Goal: Navigation & Orientation: Find specific page/section

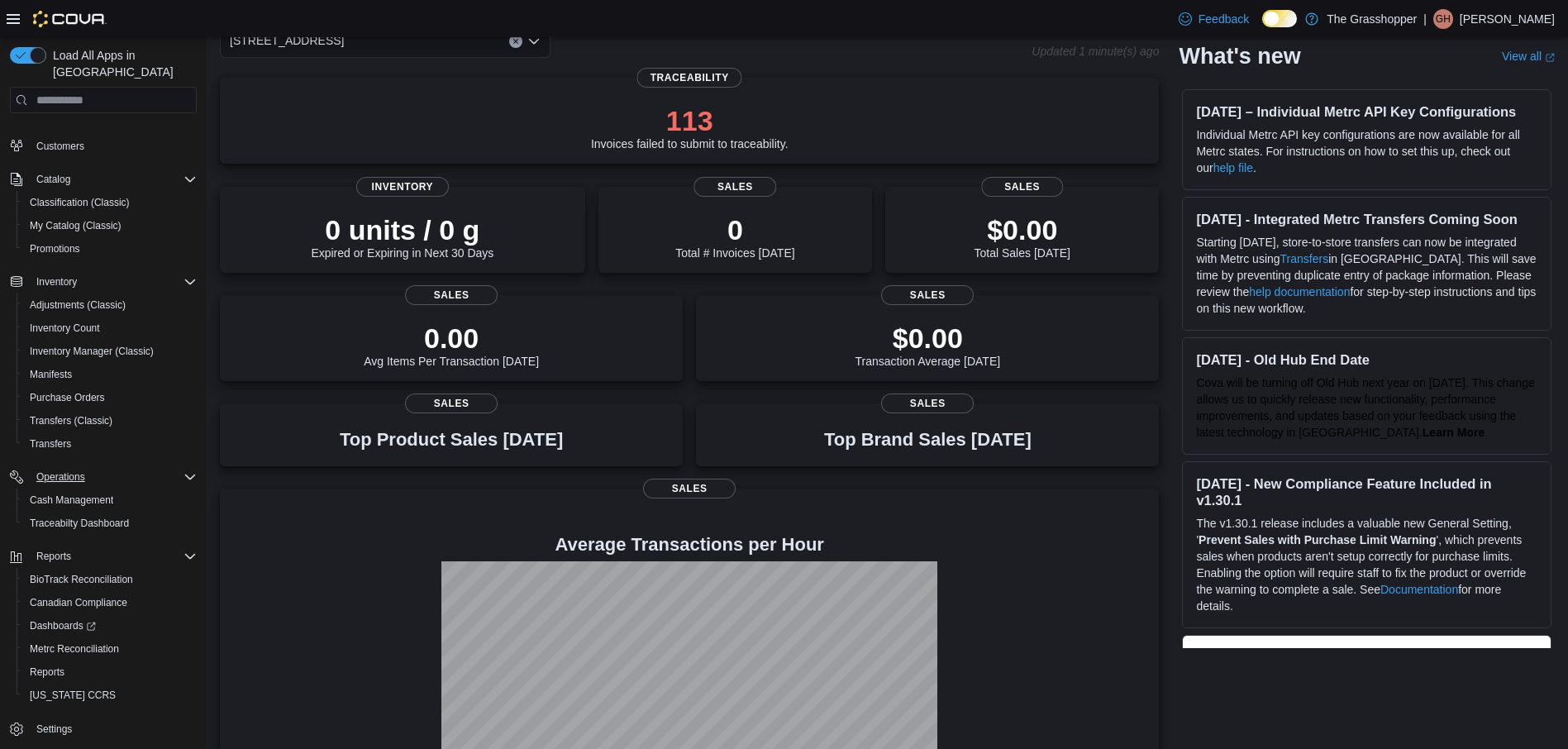
scroll to position [182, 0]
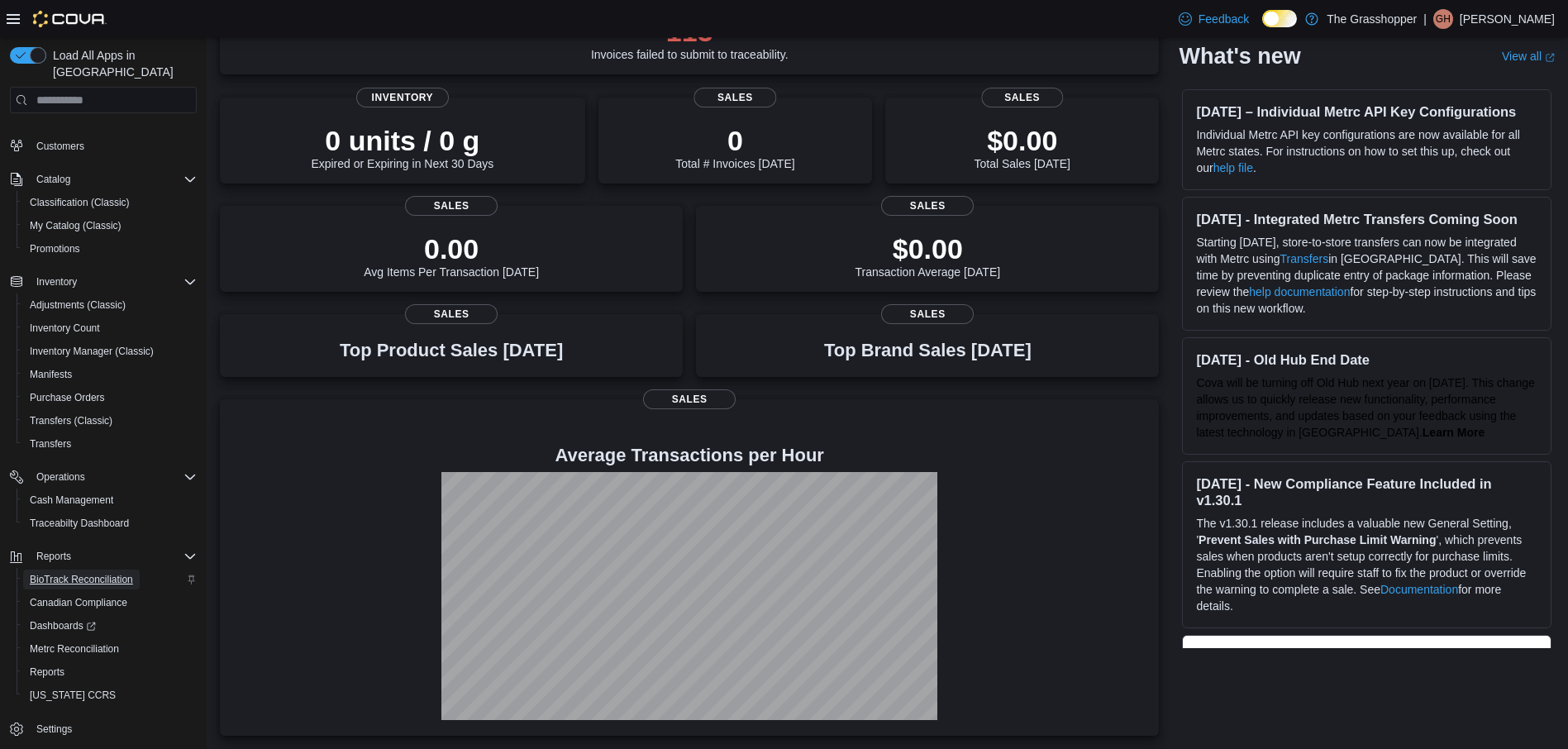
click at [81, 573] on span "BioTrack Reconciliation" at bounding box center [81, 579] width 103 height 13
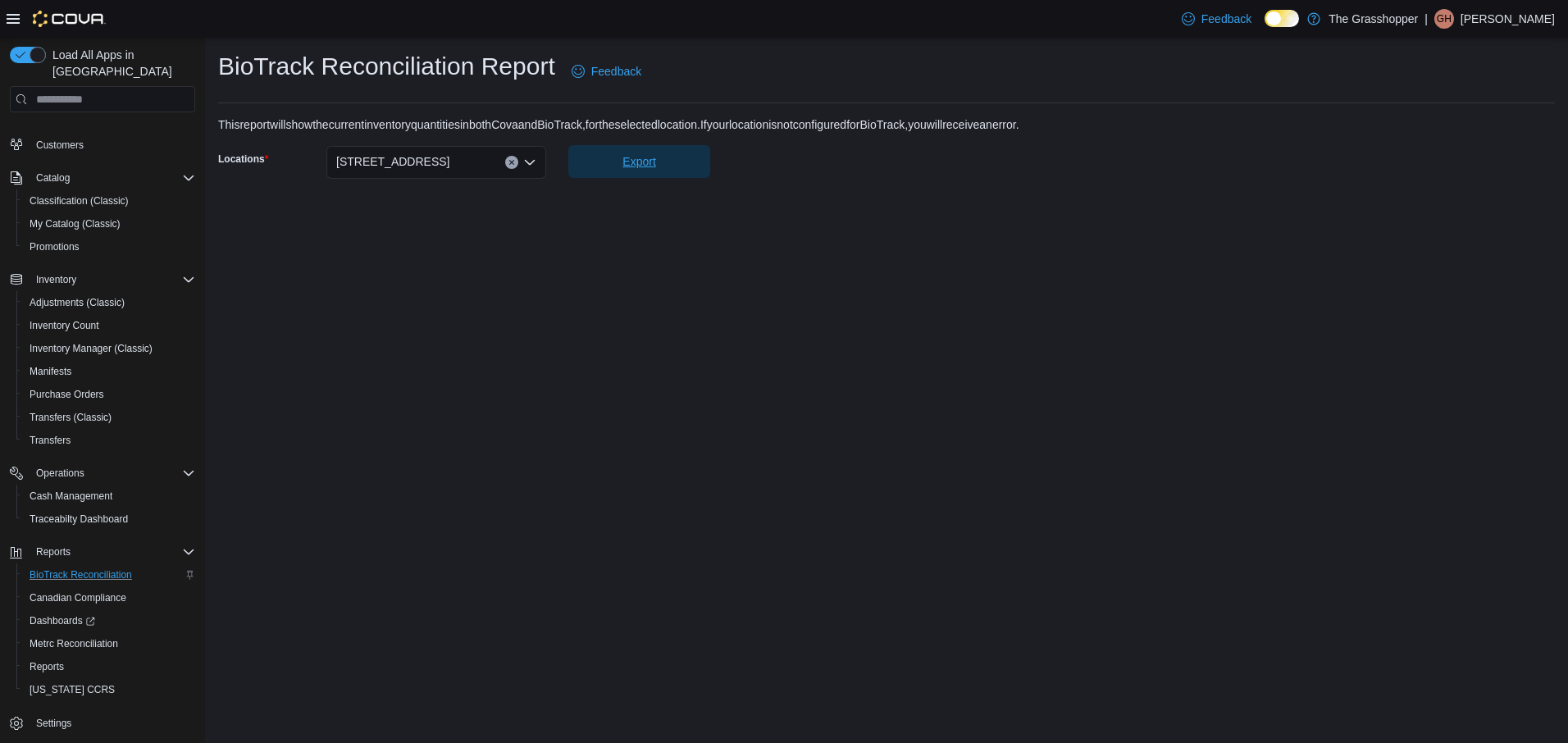
click at [644, 169] on span "Export" at bounding box center [639, 161] width 33 height 16
click at [44, 43] on button "Home" at bounding box center [103, 31] width 198 height 24
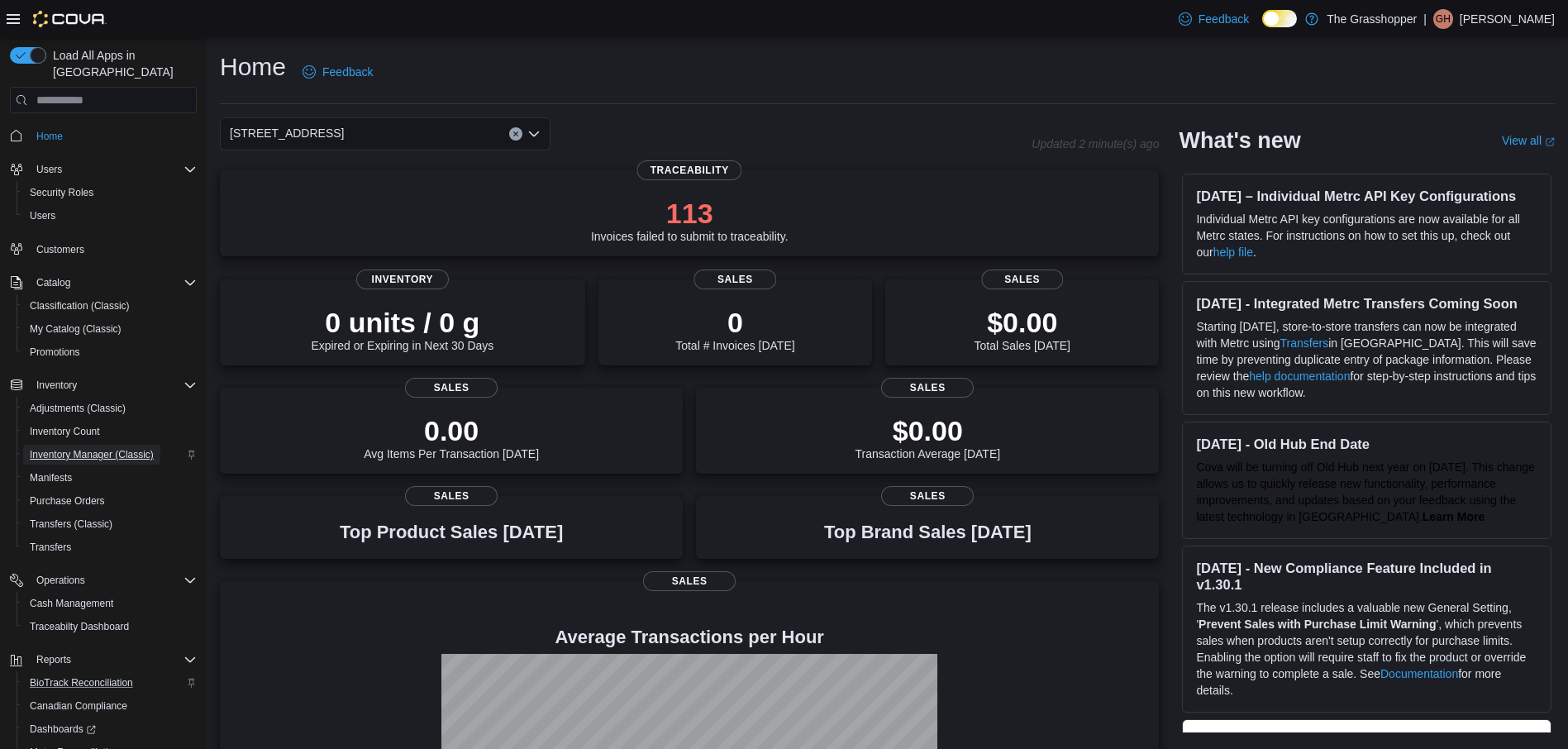
click at [78, 448] on span "Inventory Manager (Classic)" at bounding box center [91, 454] width 124 height 13
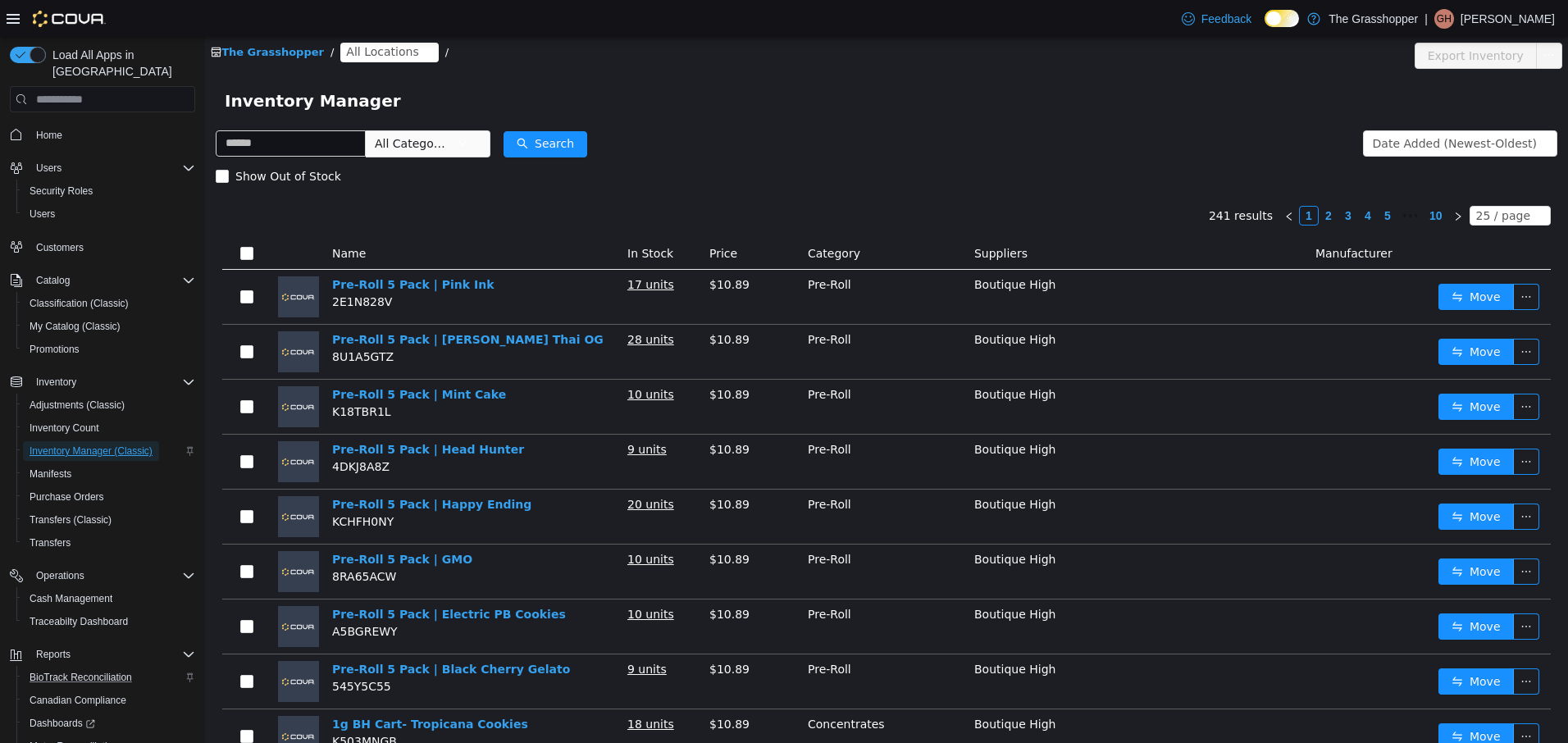
click at [59, 444] on span "Inventory Manager (Classic)" at bounding box center [91, 450] width 123 height 13
click at [48, 444] on span "Inventory Manager (Classic)" at bounding box center [91, 450] width 123 height 13
click at [36, 129] on span "Home" at bounding box center [49, 135] width 26 height 13
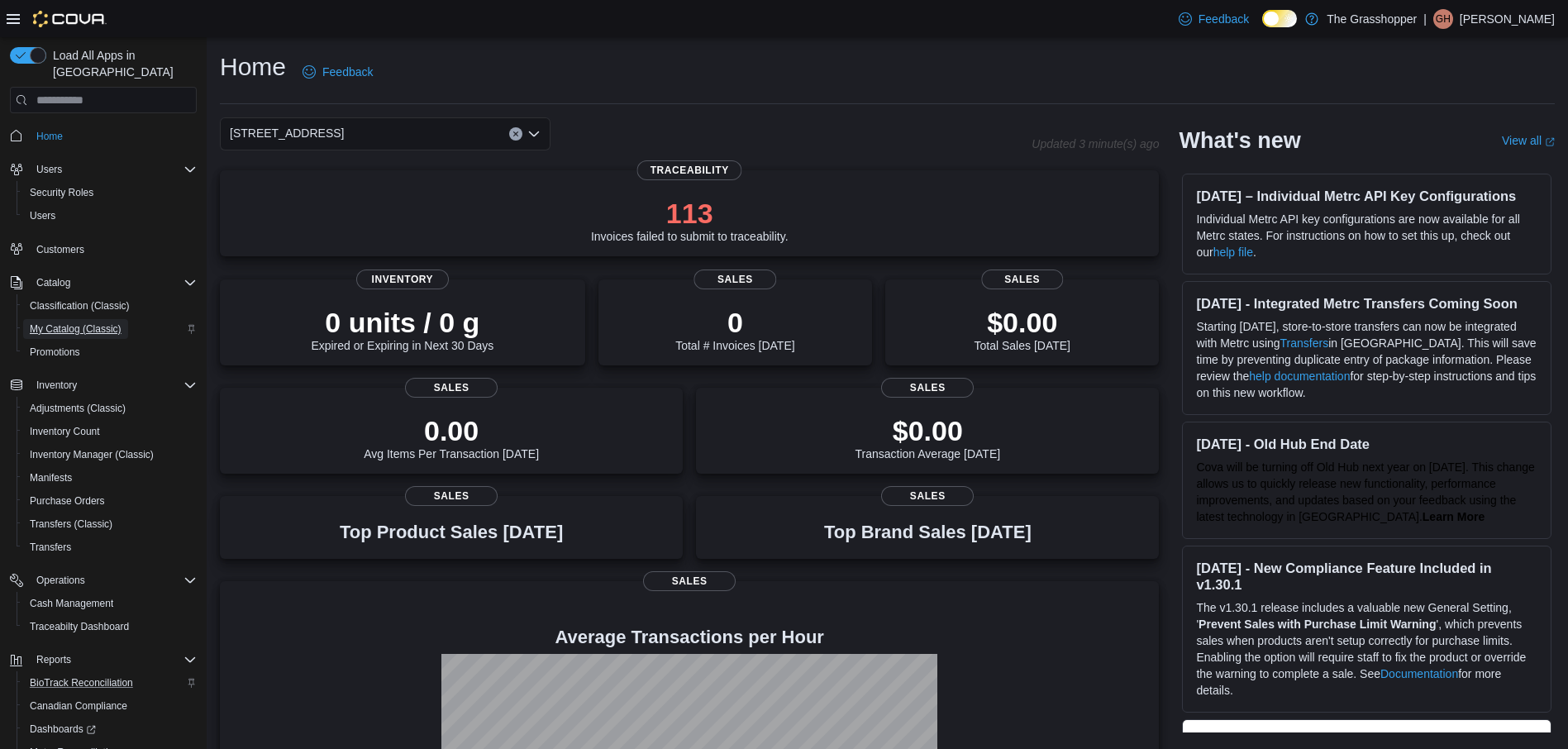
click at [73, 322] on span "My Catalog (Classic)" at bounding box center [75, 328] width 91 height 13
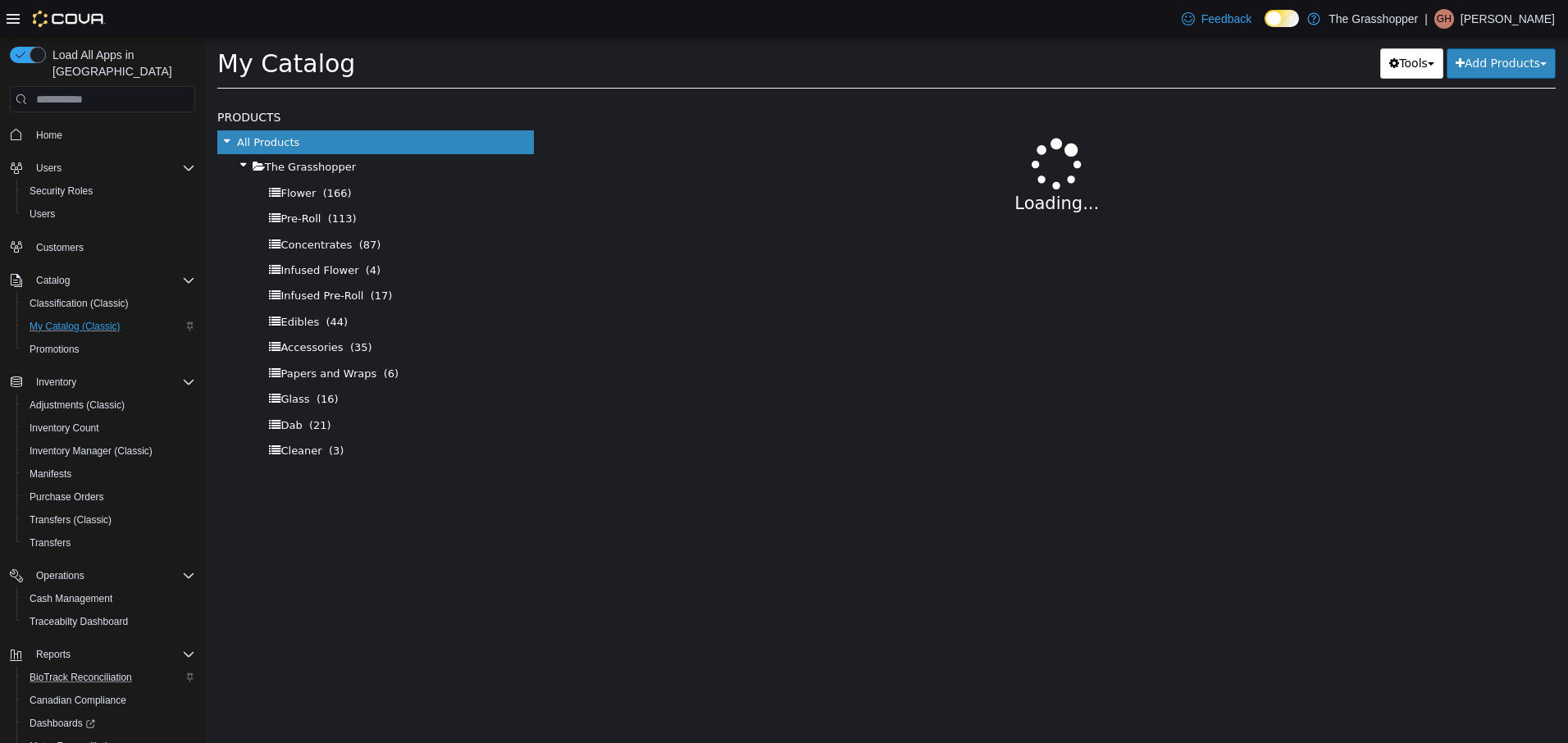
select select "**********"
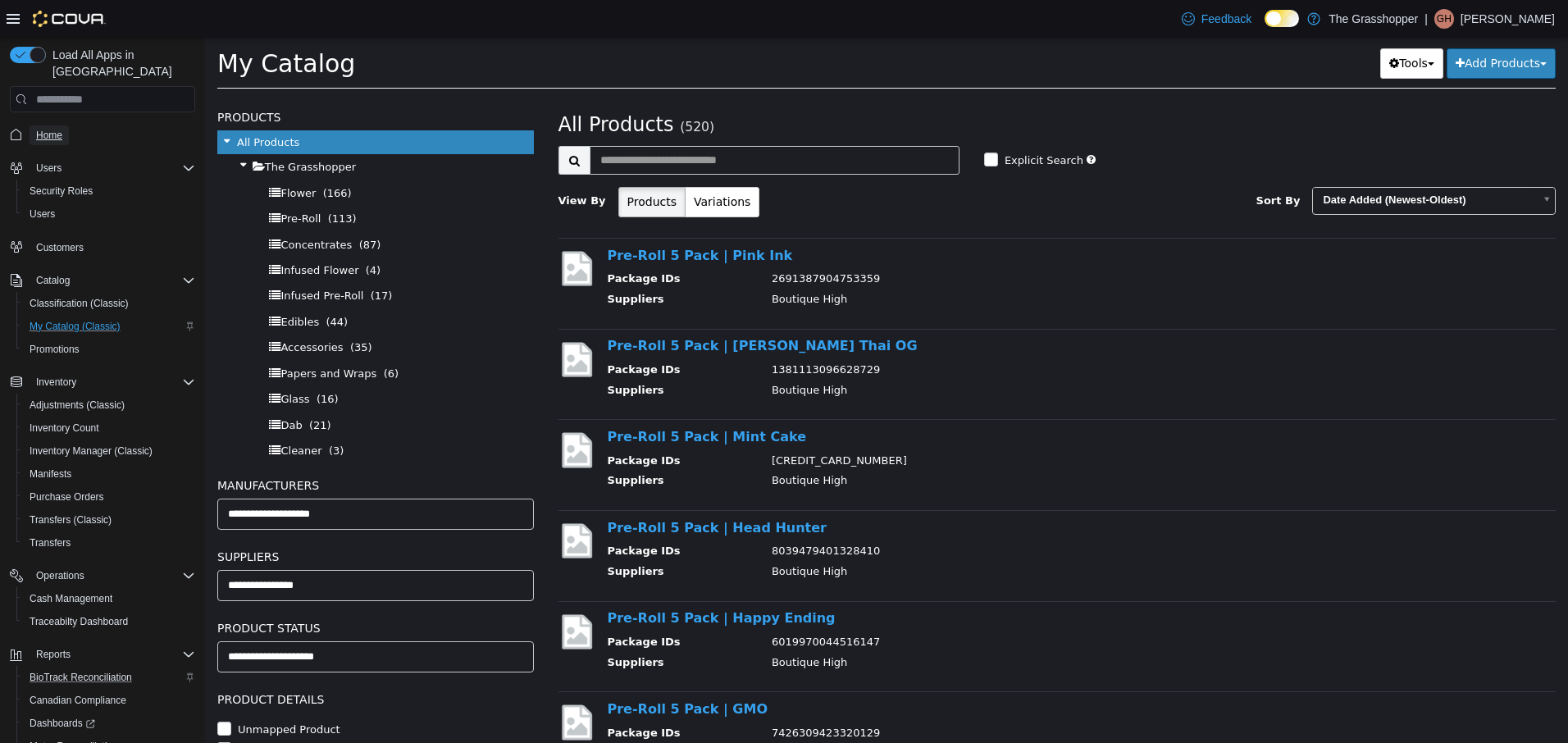
click at [37, 129] on span "Home" at bounding box center [49, 135] width 26 height 13
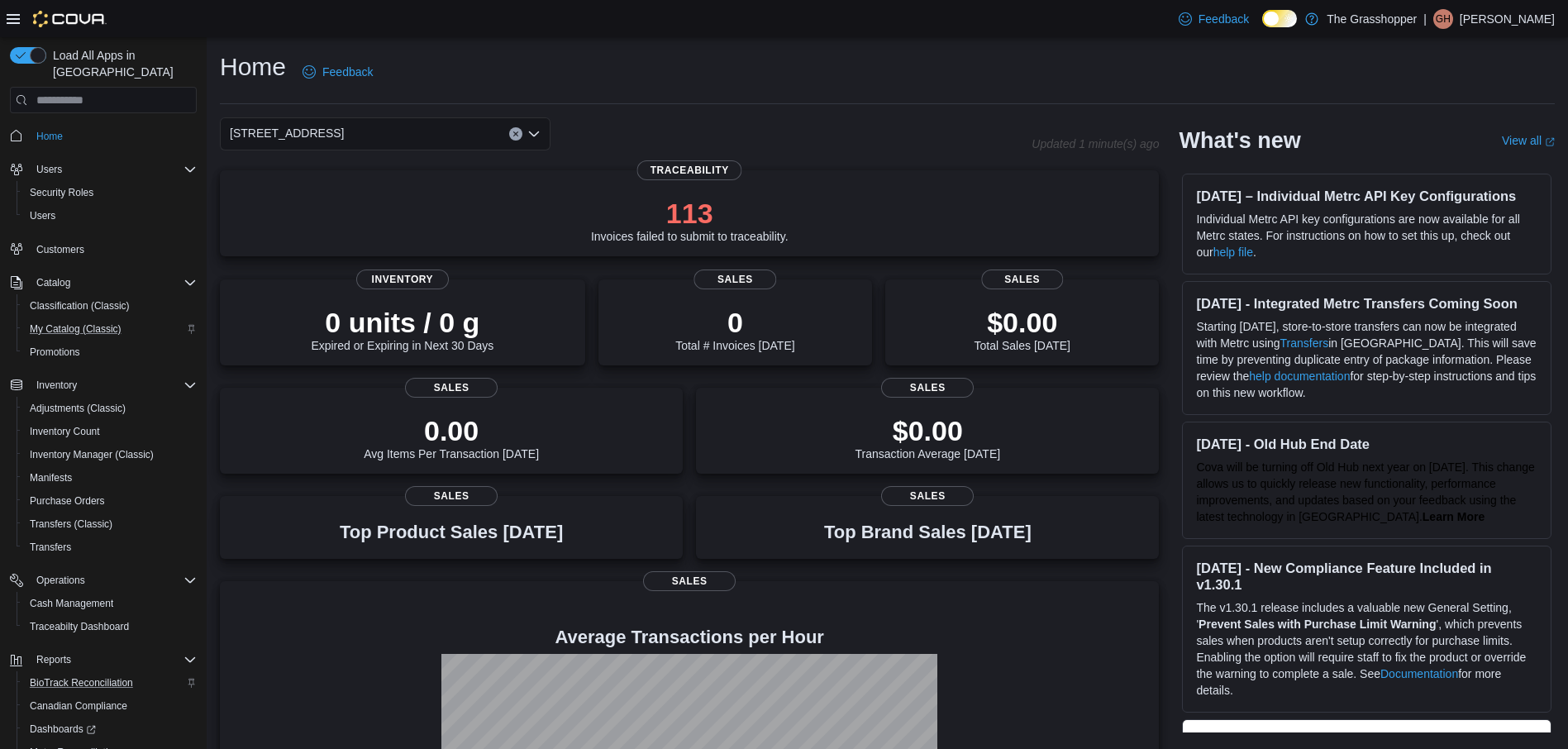
click at [15, 16] on icon at bounding box center [13, 19] width 13 height 13
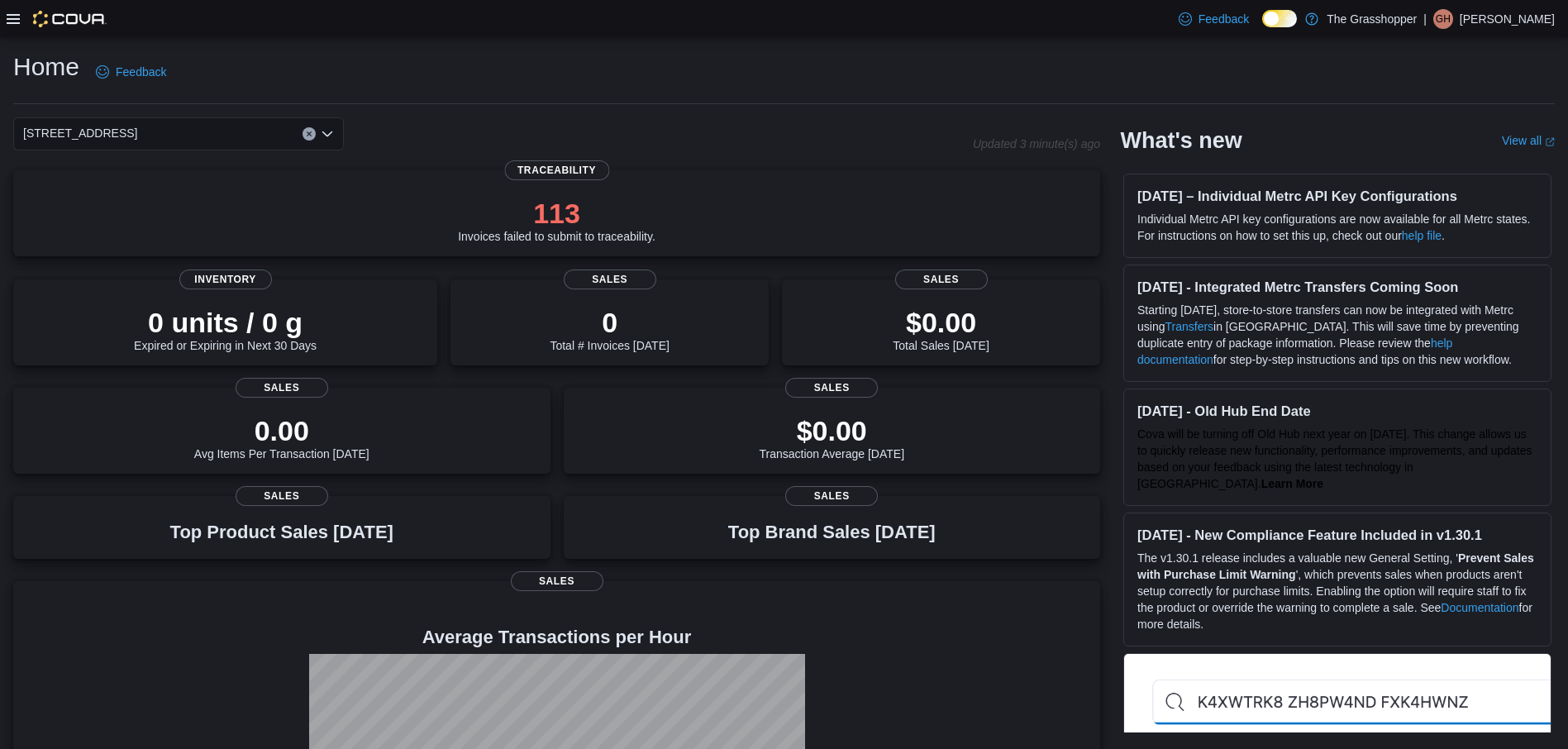
click at [15, 16] on icon at bounding box center [13, 19] width 13 height 13
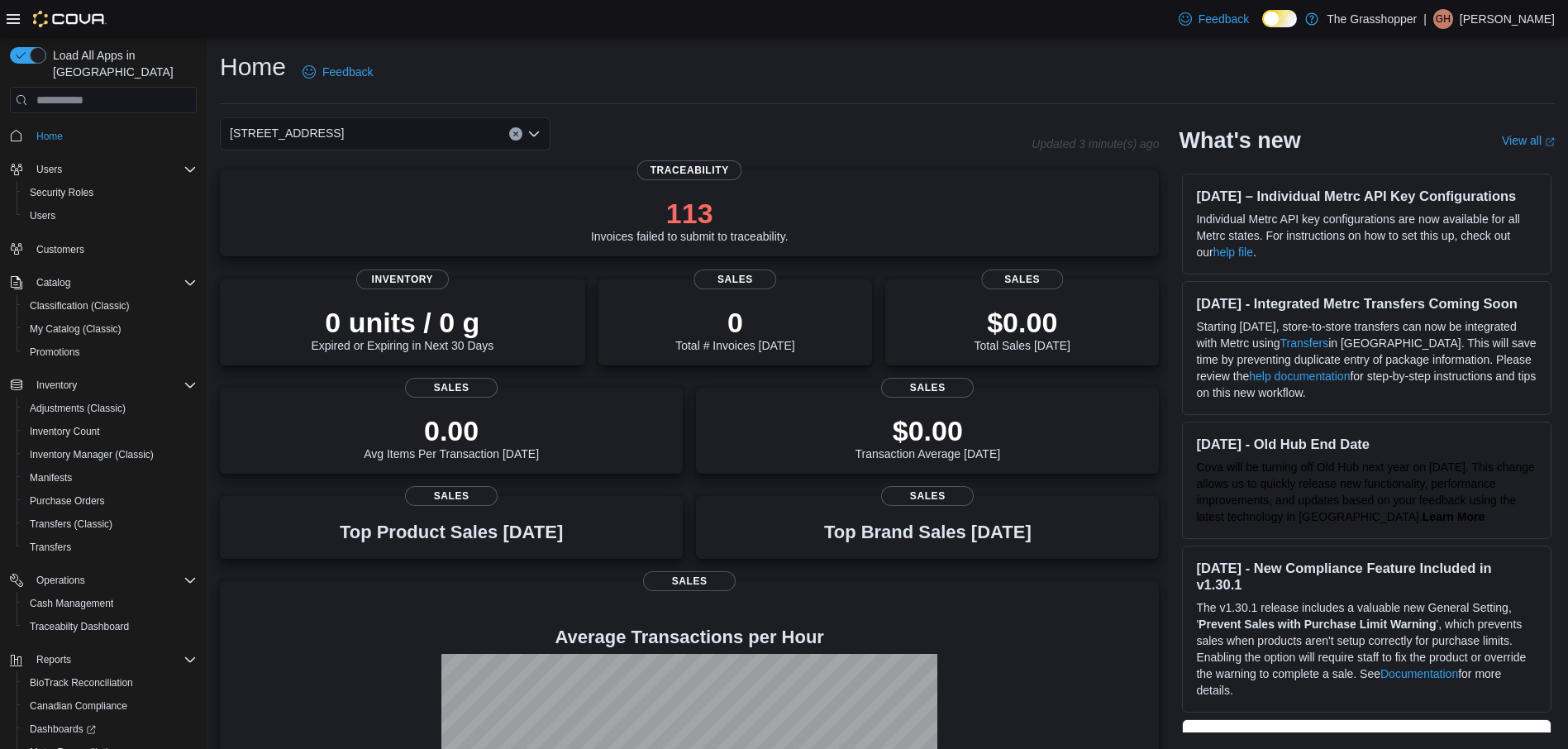
click at [65, 14] on img at bounding box center [70, 19] width 73 height 16
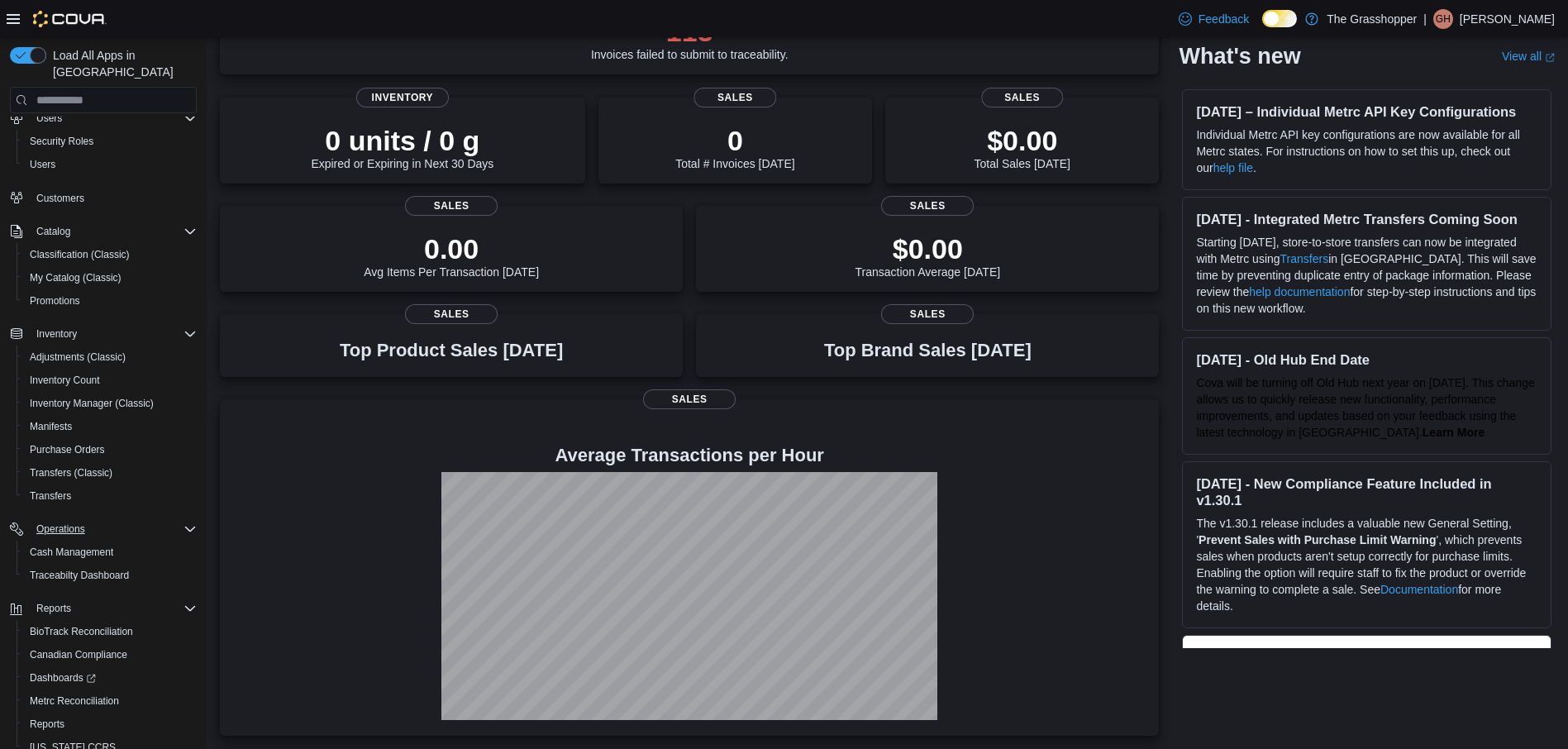
scroll to position [103, 0]
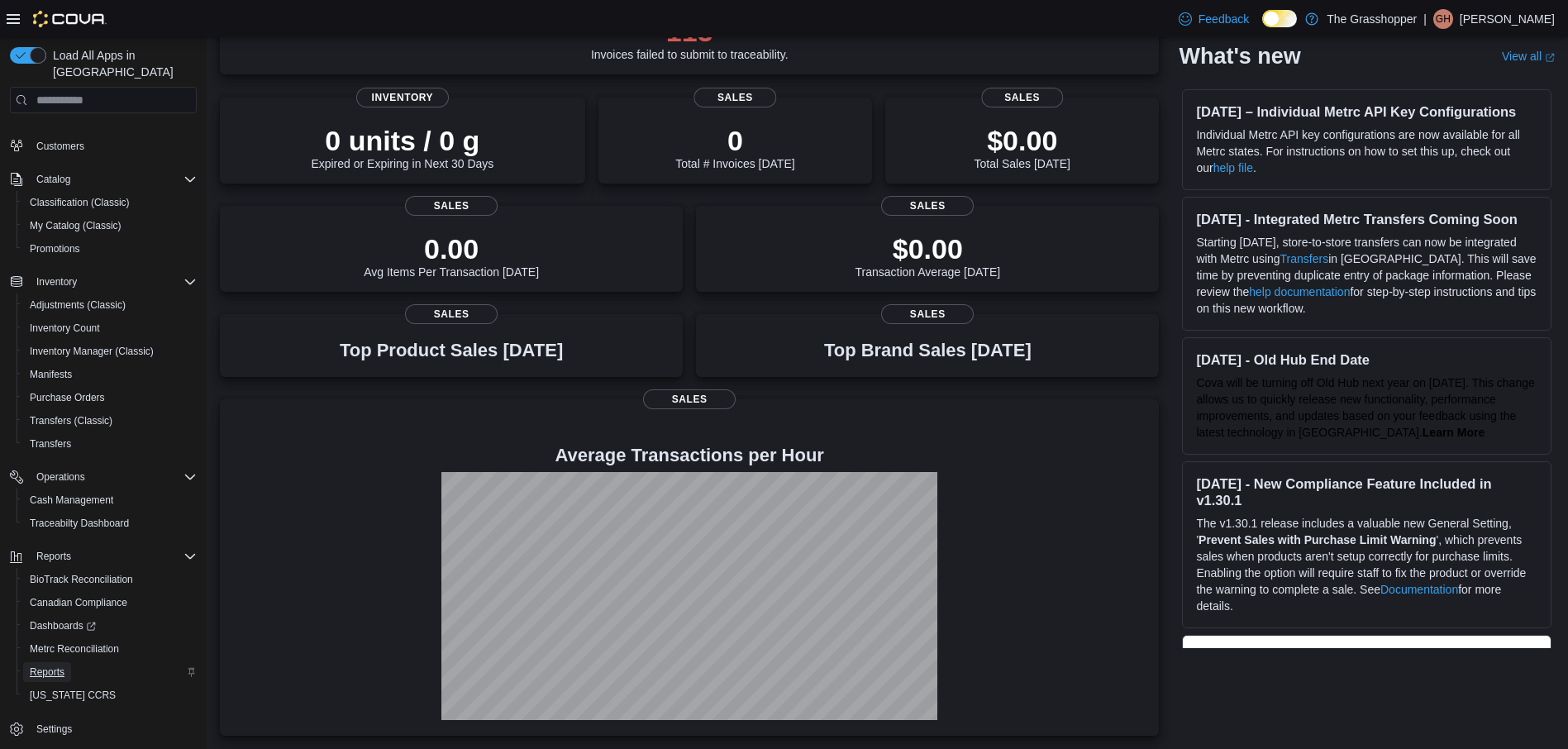
click at [51, 666] on span "Reports" at bounding box center [47, 672] width 35 height 13
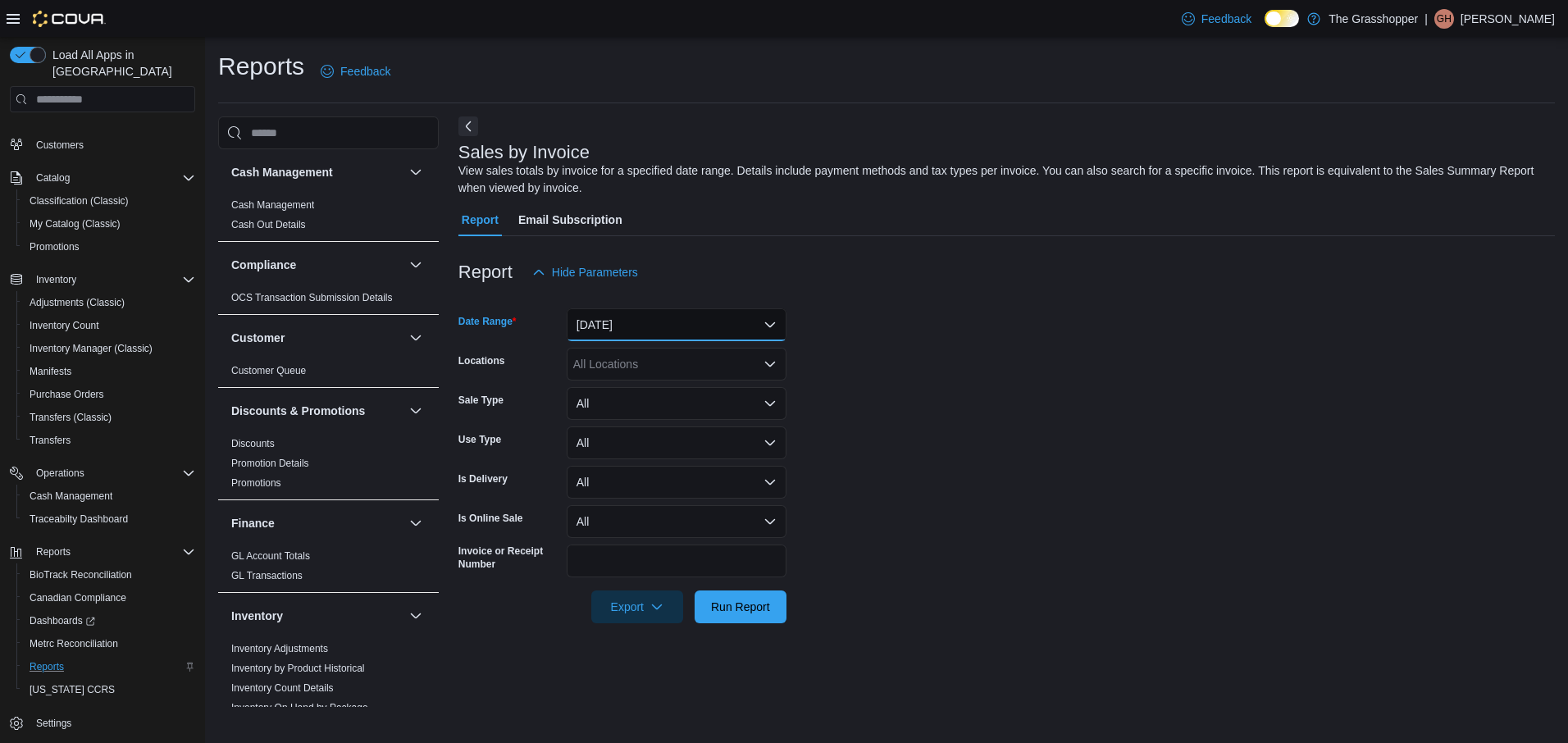
click at [773, 315] on button "[DATE]" at bounding box center [676, 325] width 220 height 33
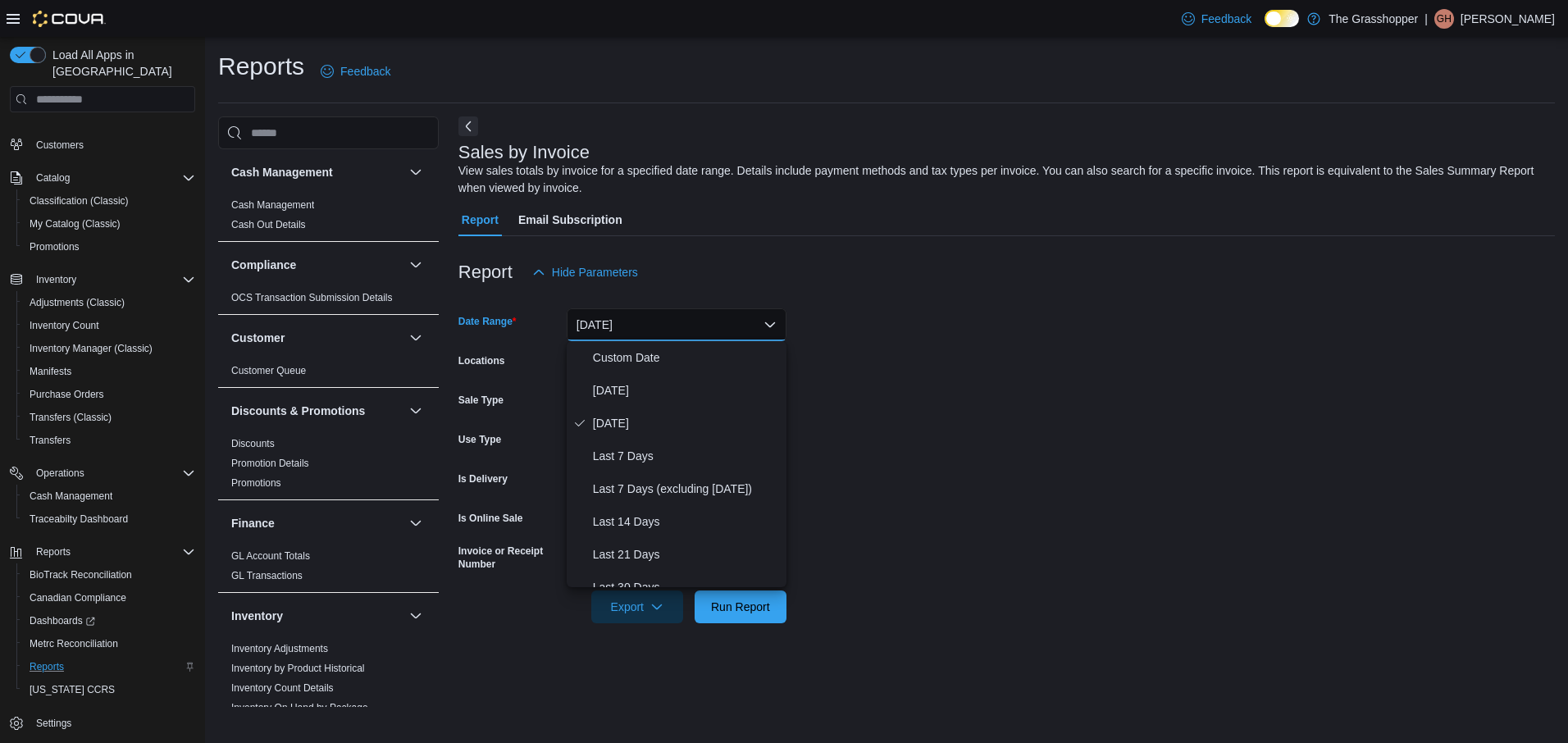
click at [793, 284] on div "Report Hide Parameters" at bounding box center [1007, 272] width 1096 height 33
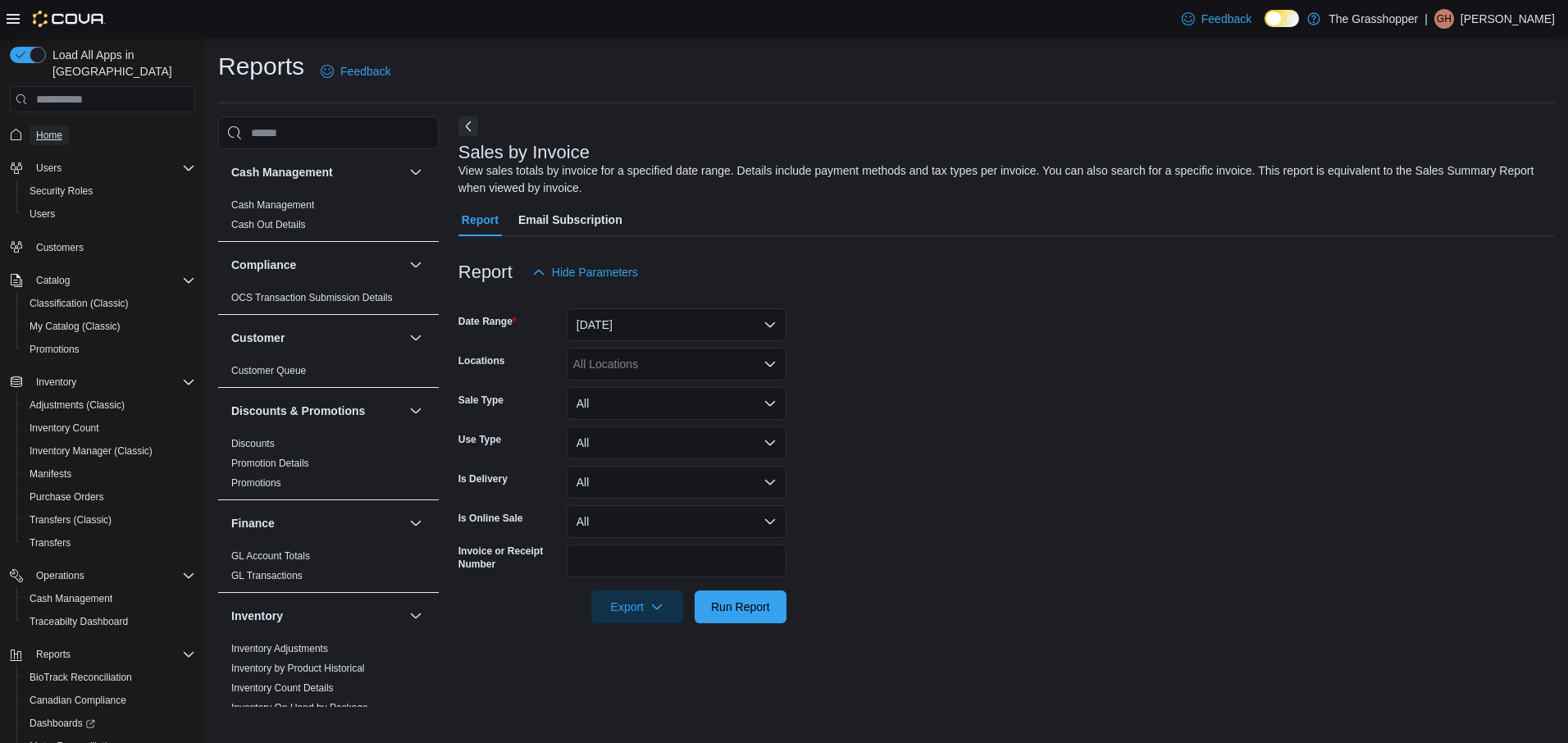
click at [45, 126] on span "Home" at bounding box center [49, 135] width 26 height 20
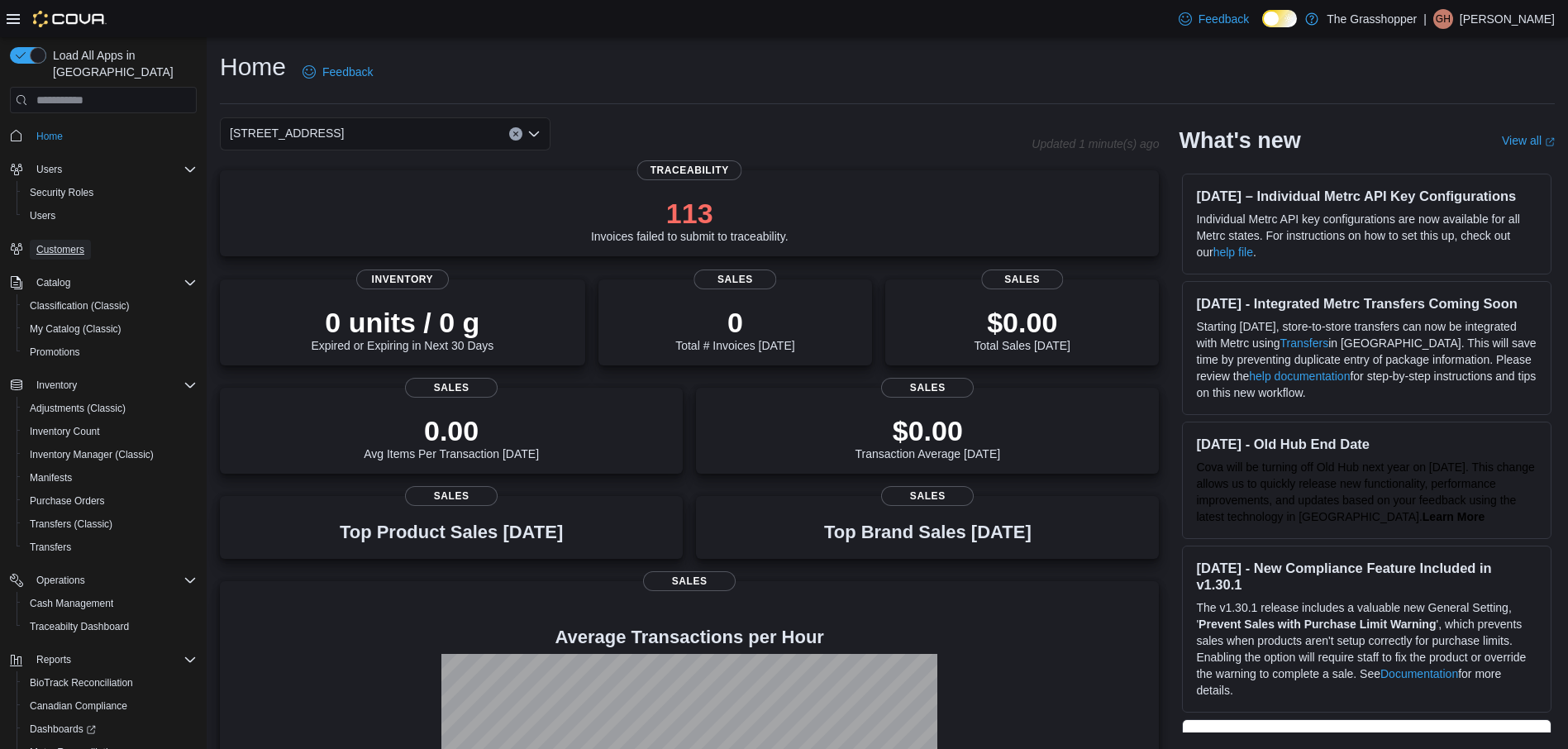
click at [56, 243] on span "Customers" at bounding box center [61, 249] width 48 height 13
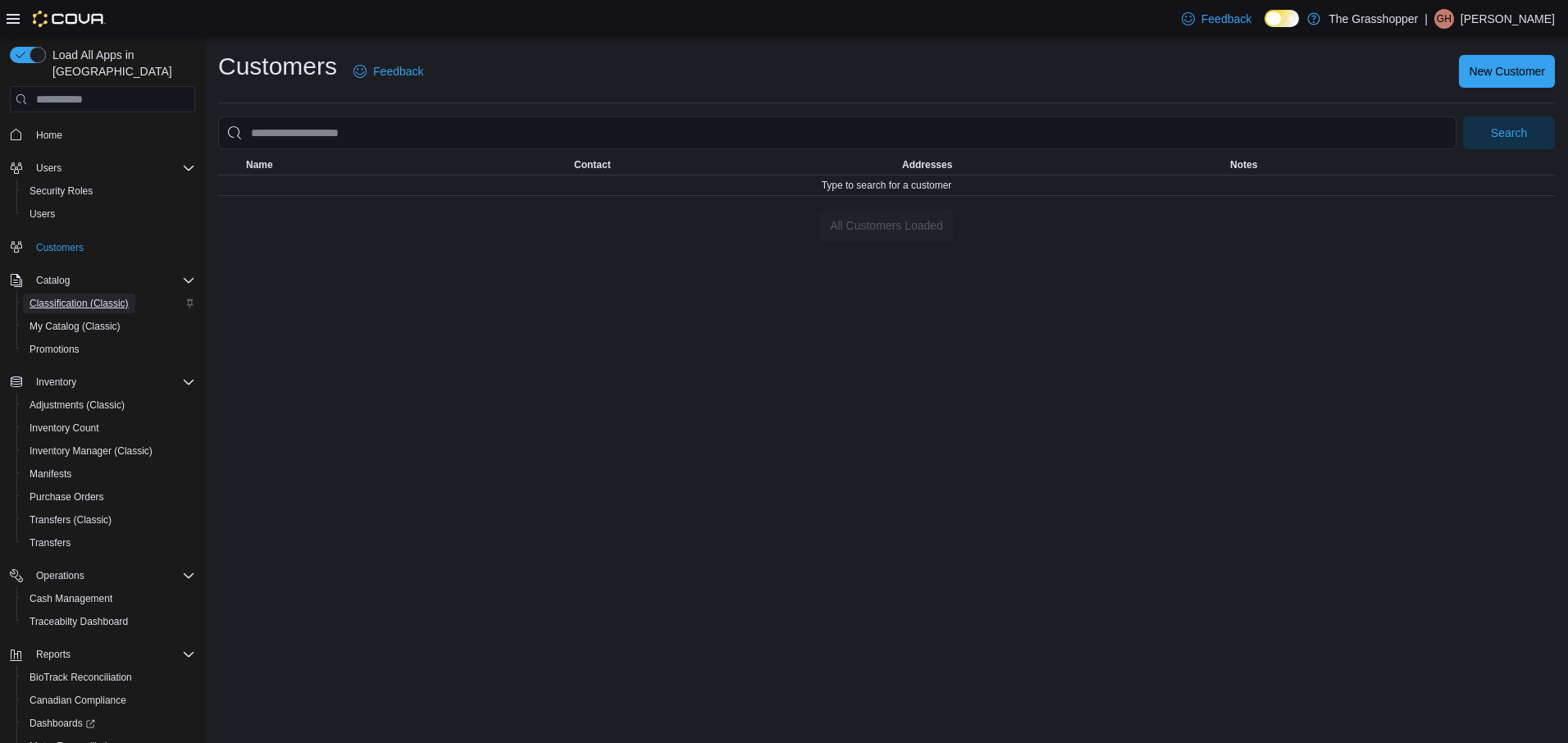
click at [59, 297] on span "Classification (Classic)" at bounding box center [79, 303] width 99 height 13
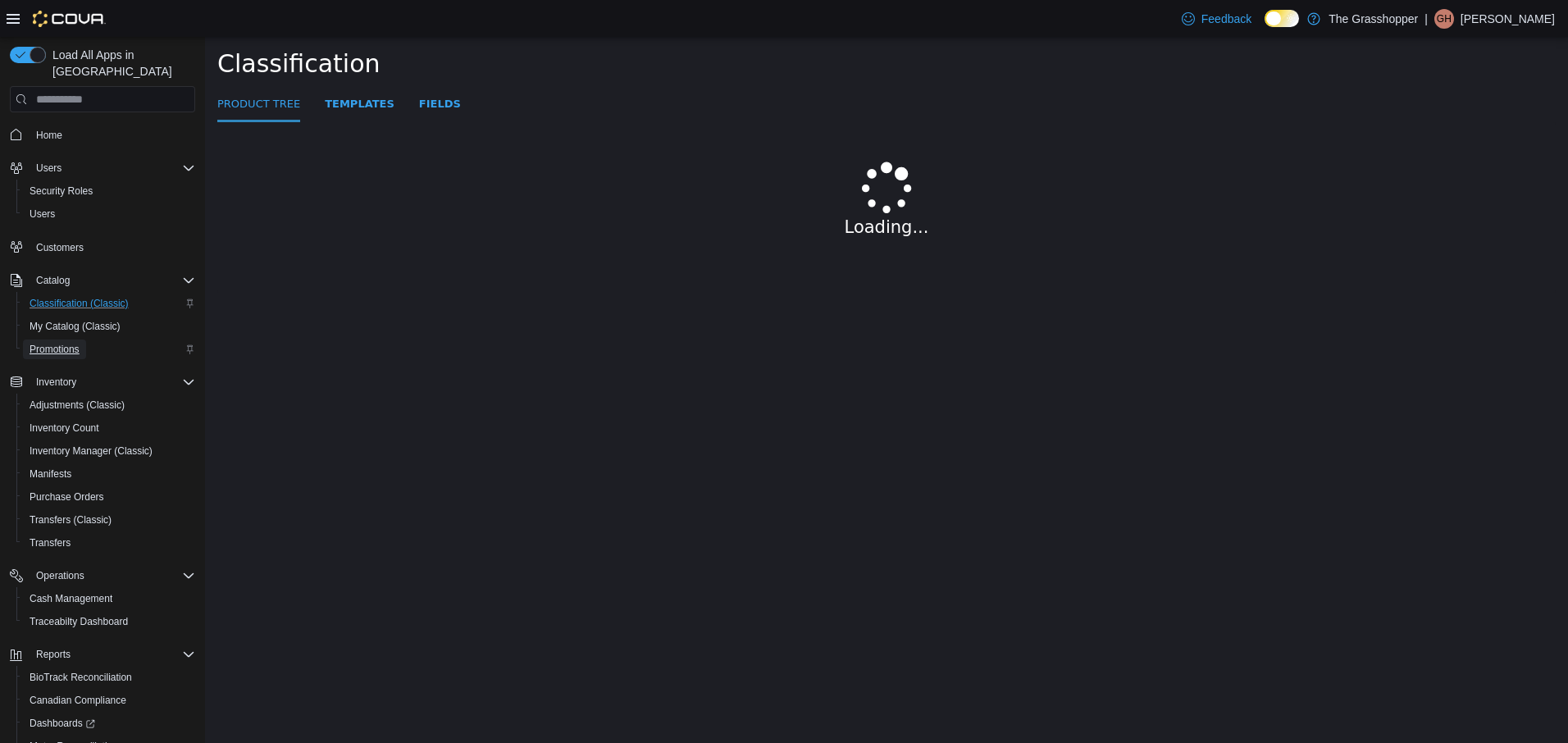
click at [60, 343] on span "Promotions" at bounding box center [54, 349] width 50 height 13
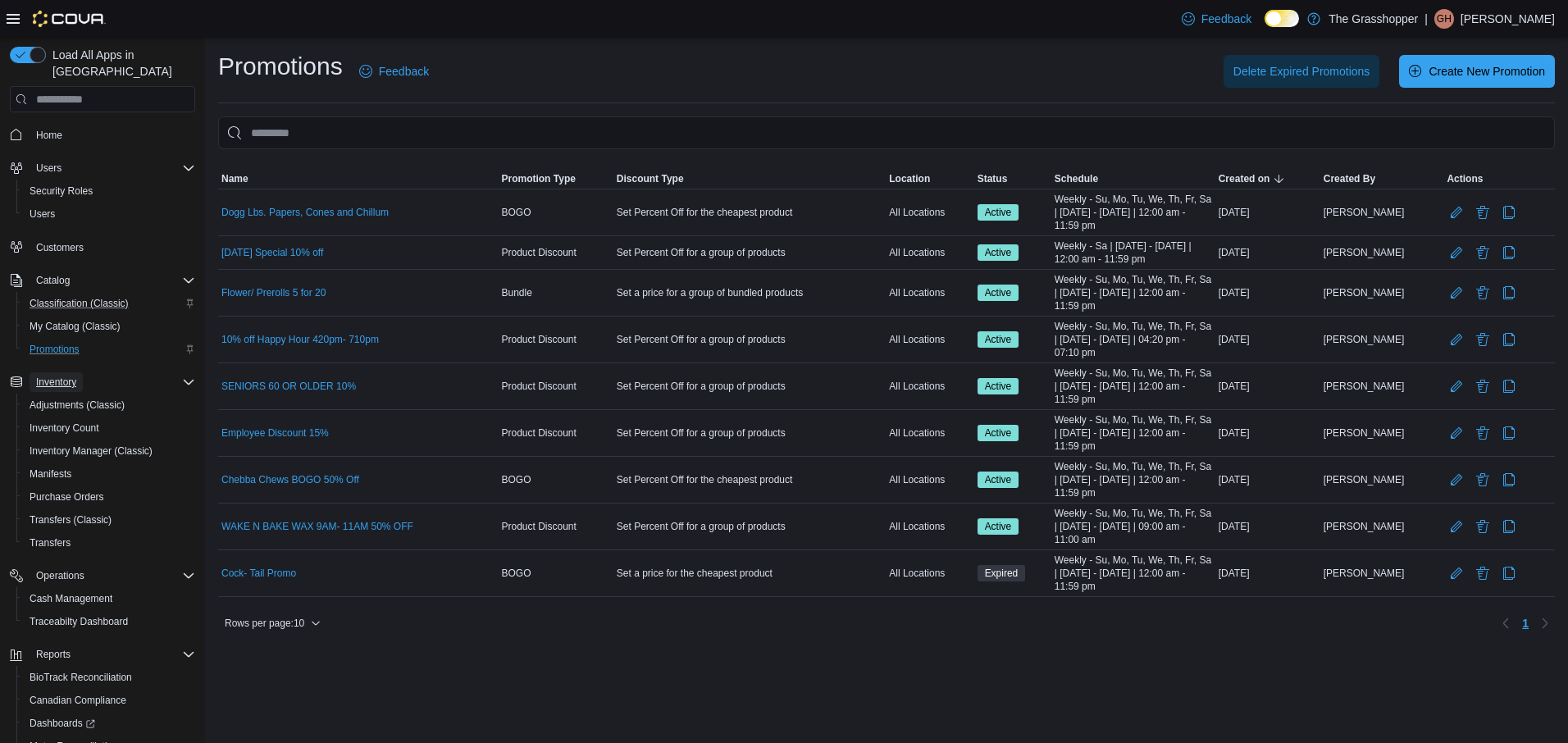
click at [53, 376] on span "Inventory" at bounding box center [56, 382] width 40 height 13
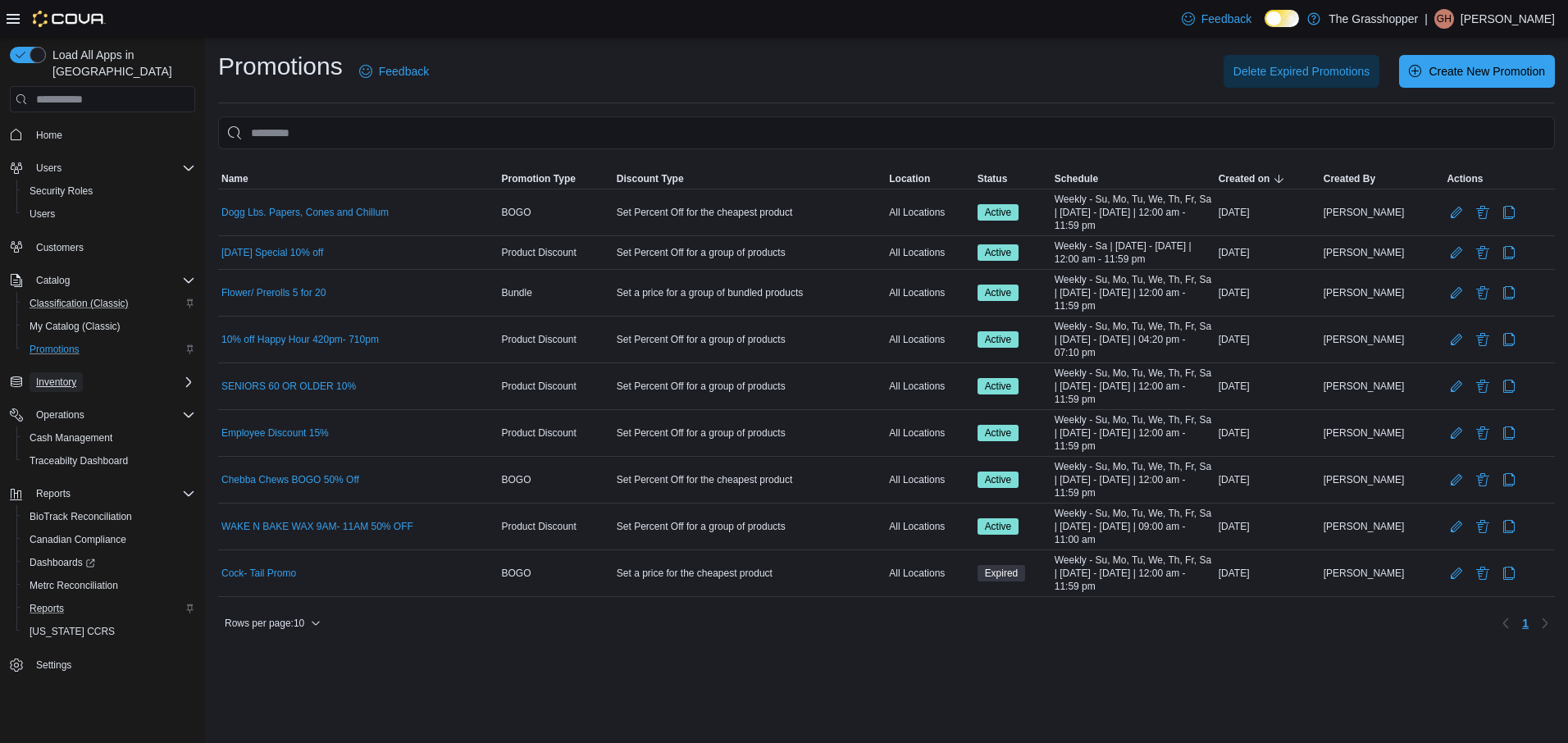
click at [53, 376] on span "Inventory" at bounding box center [56, 382] width 40 height 13
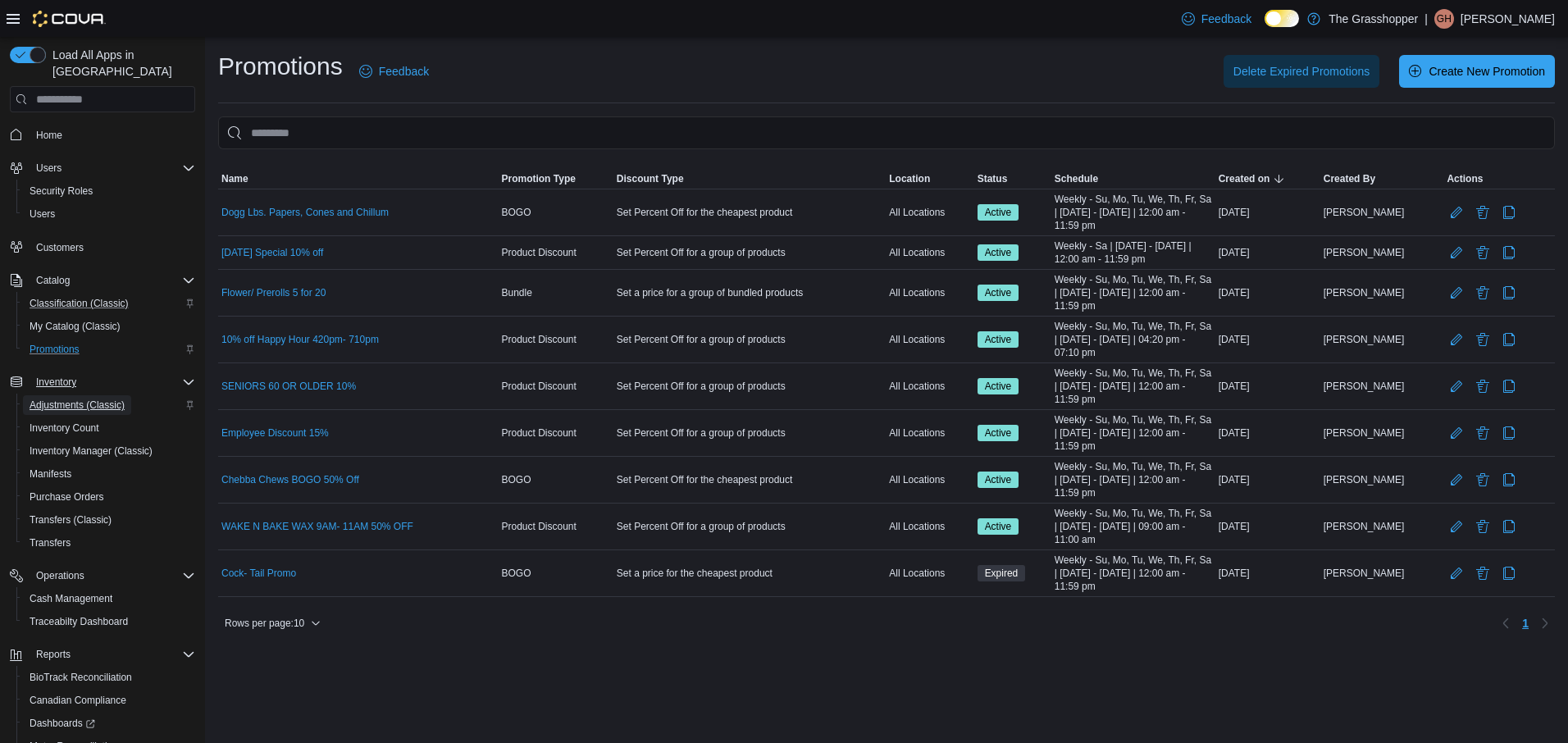
click at [56, 399] on span "Adjustments (Classic)" at bounding box center [77, 405] width 95 height 13
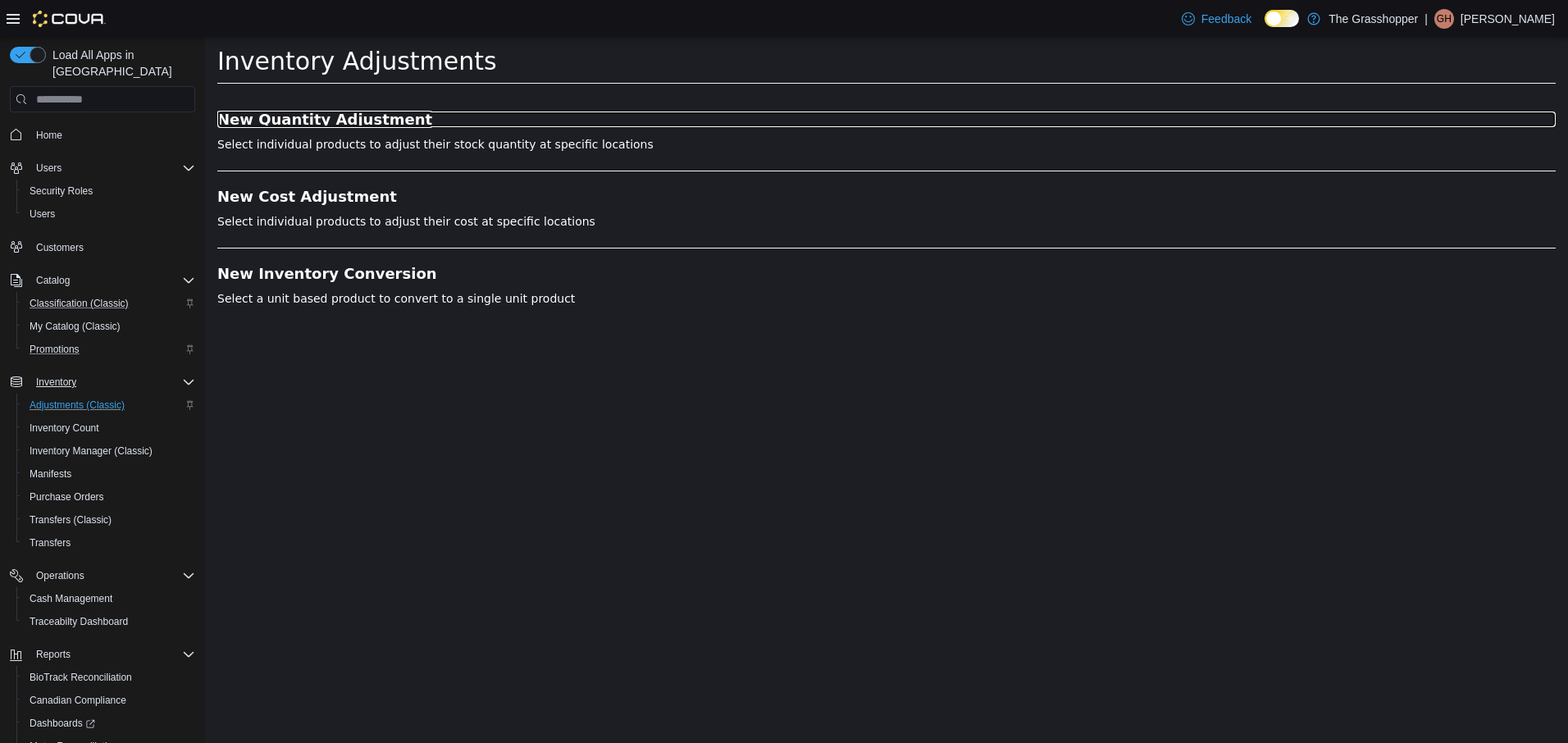
click at [304, 121] on h3 "New Quantity Adjustment" at bounding box center [886, 120] width 1338 height 16
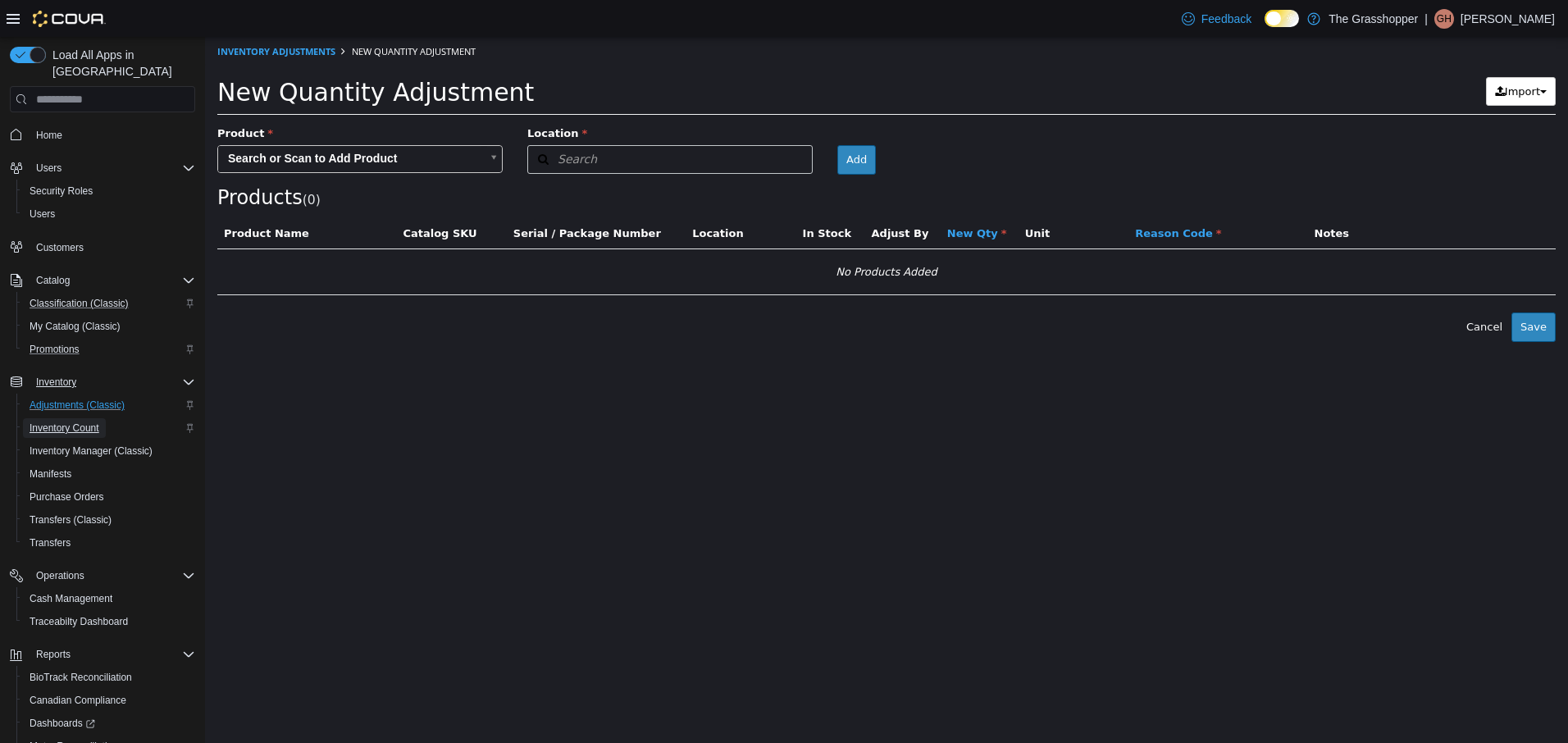
click at [75, 422] on span "Inventory Count" at bounding box center [64, 427] width 70 height 13
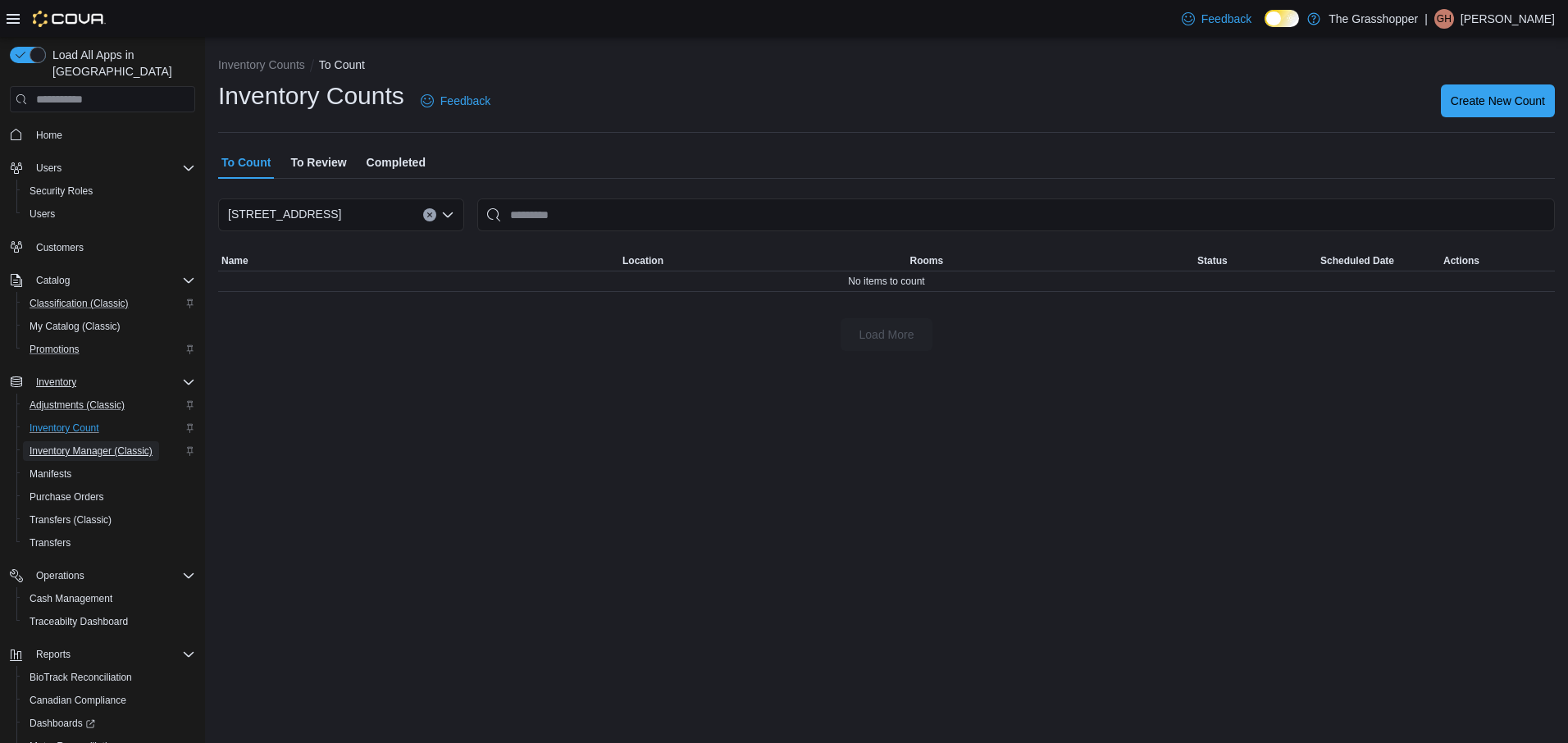
click at [73, 444] on span "Inventory Manager (Classic)" at bounding box center [91, 450] width 123 height 13
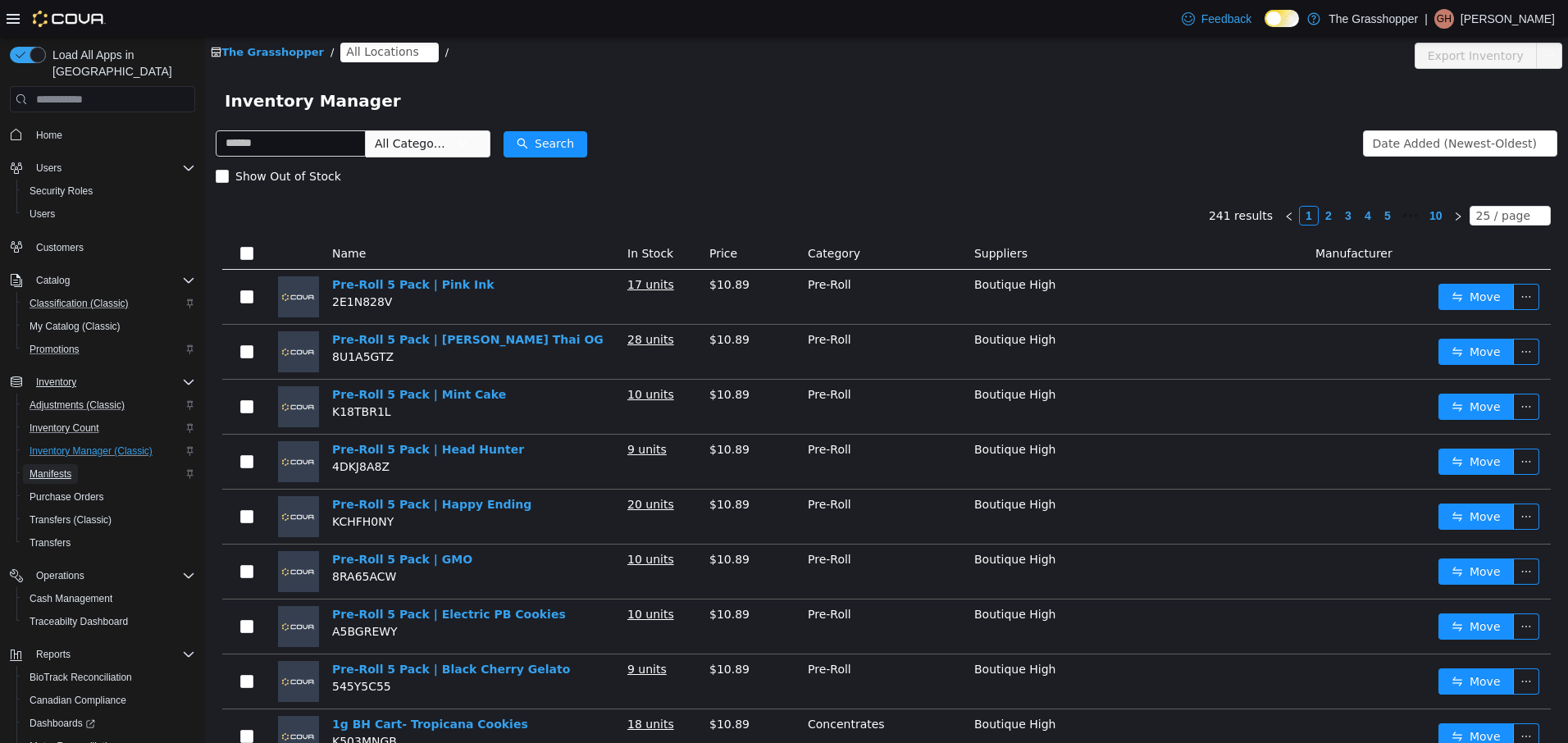
click at [47, 467] on span "Manifests" at bounding box center [50, 473] width 42 height 13
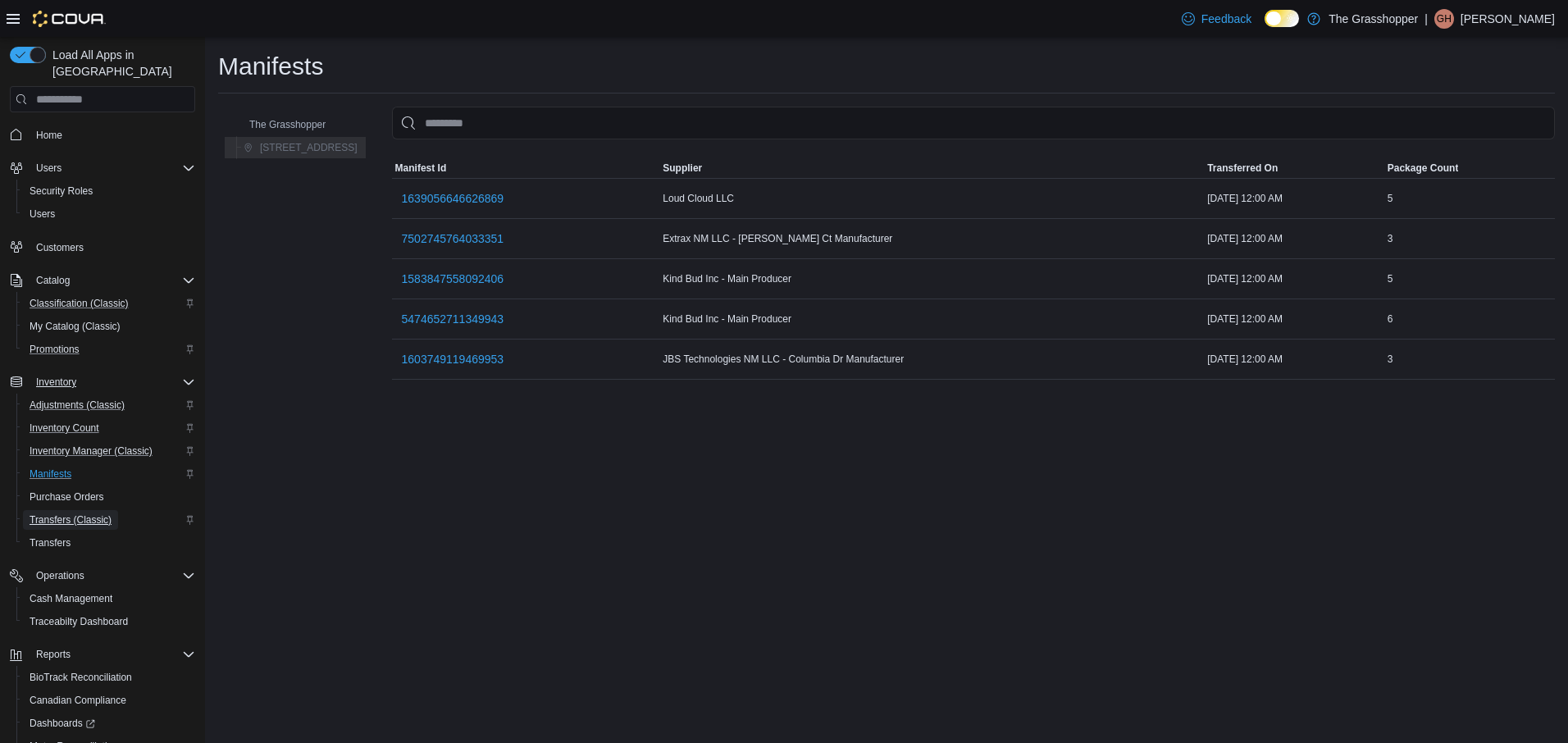
click at [55, 513] on span "Transfers (Classic)" at bounding box center [70, 519] width 82 height 13
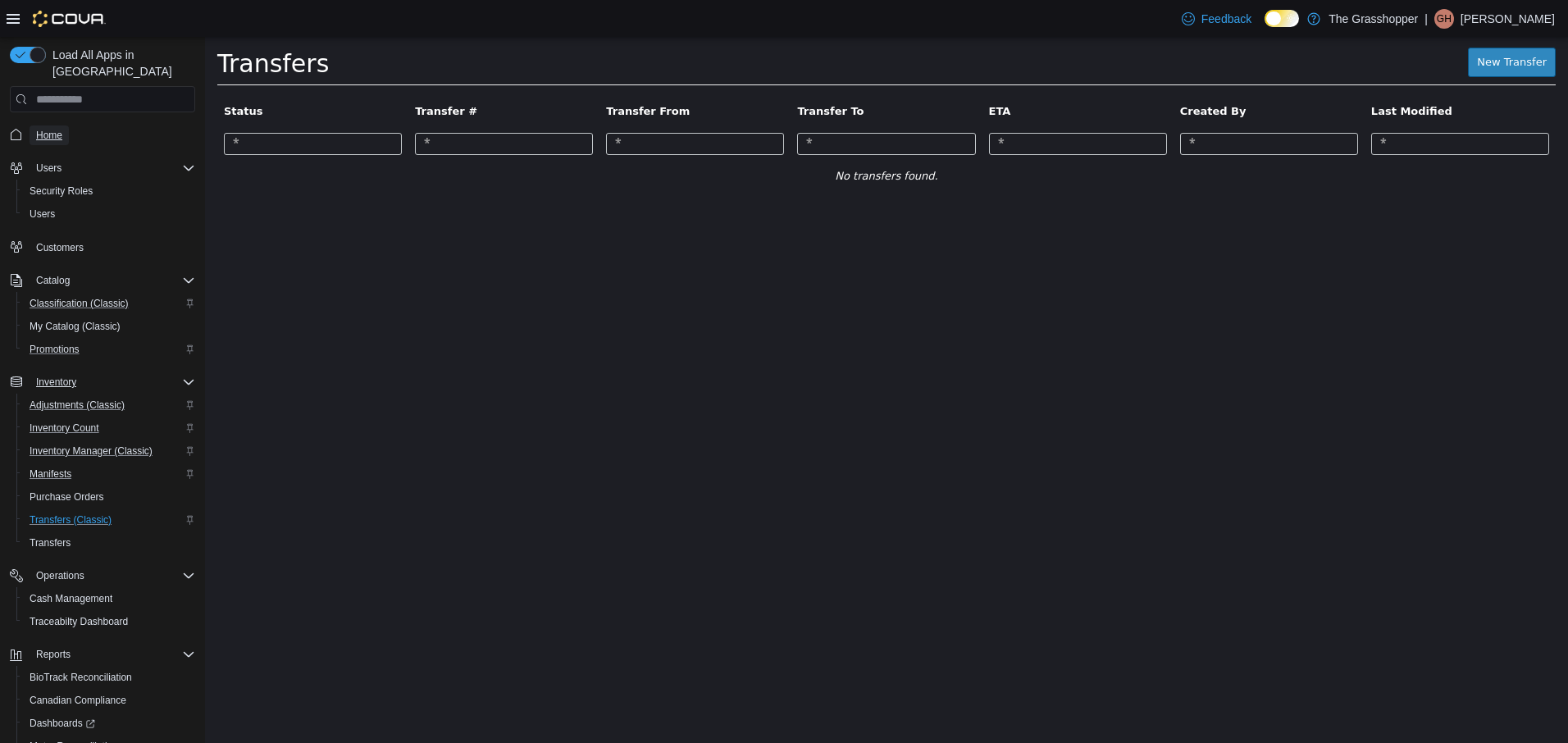
click at [52, 129] on span "Home" at bounding box center [49, 135] width 26 height 13
